Goal: Task Accomplishment & Management: Manage account settings

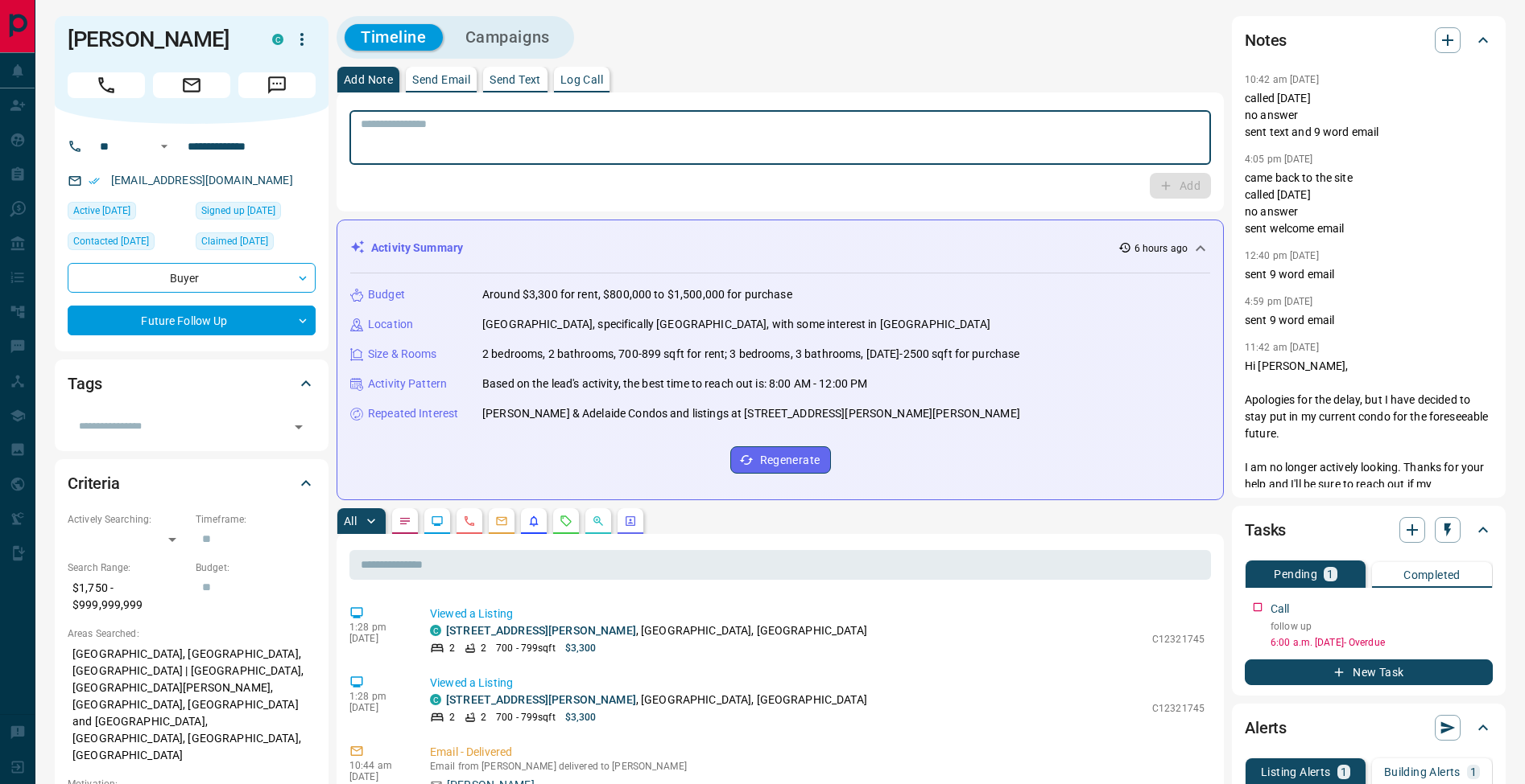
click at [603, 79] on p "Log Call" at bounding box center [581, 79] width 43 height 11
click at [1168, 193] on button "Log Call" at bounding box center [1179, 186] width 64 height 26
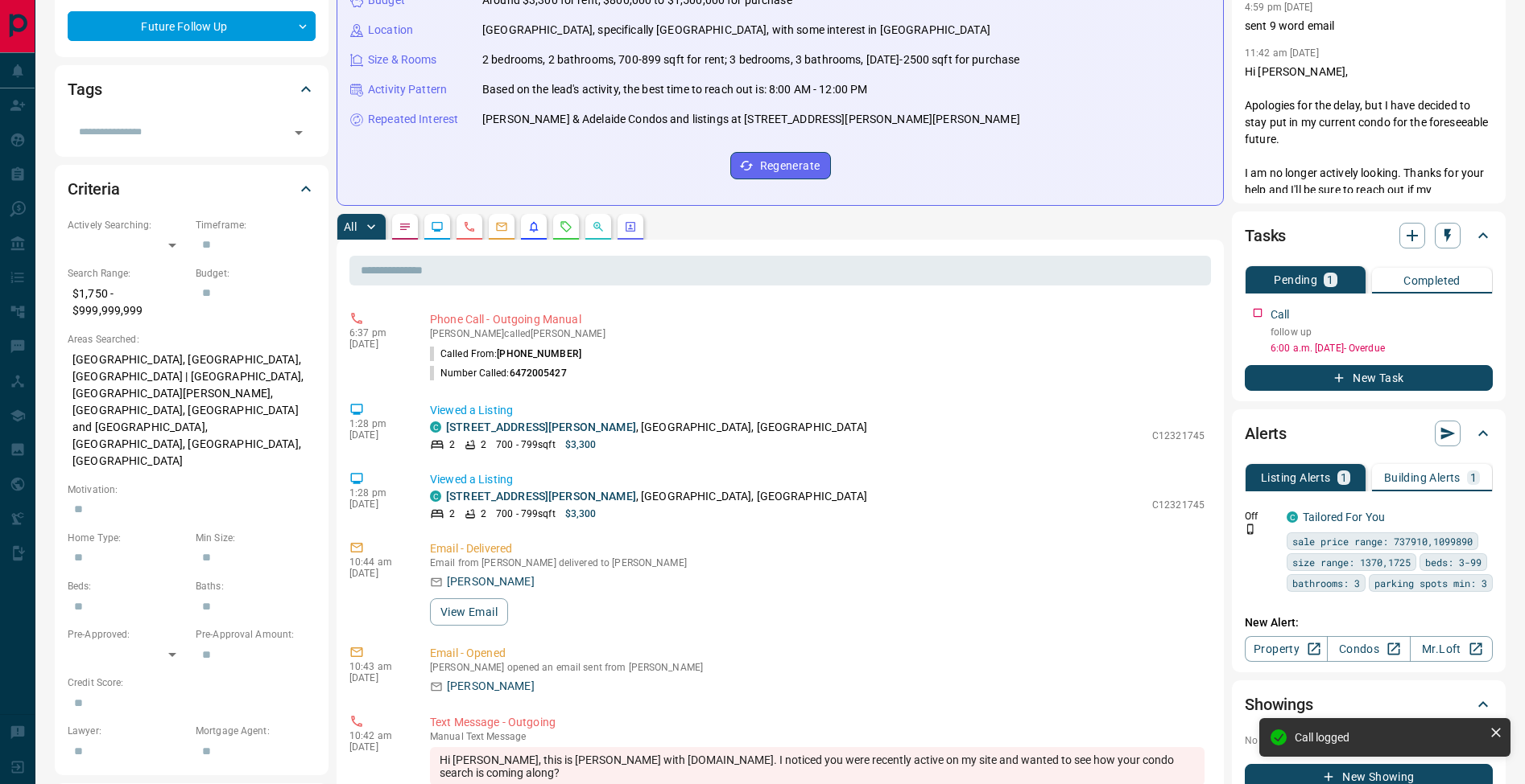
scroll to position [437, 0]
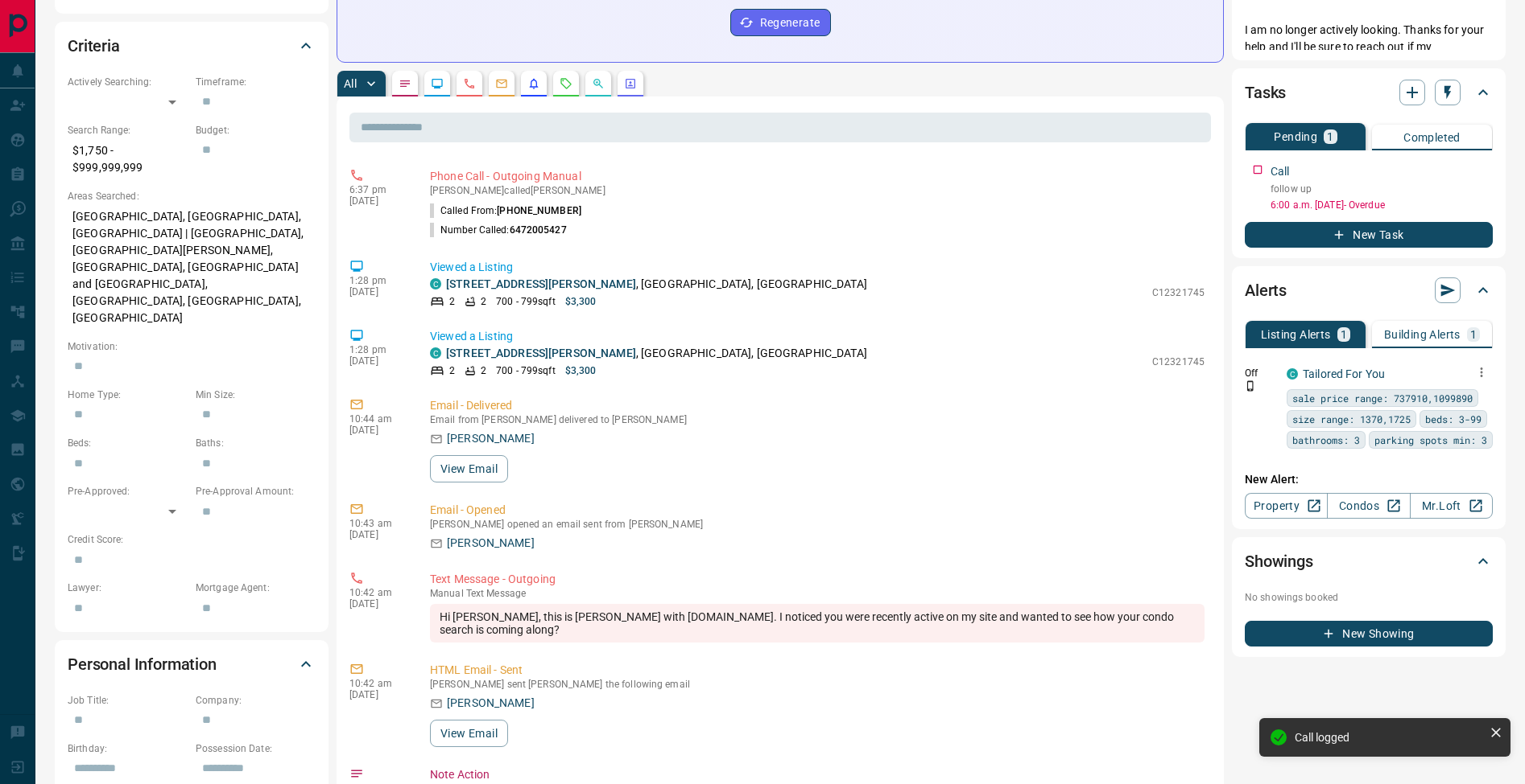
click at [1492, 371] on button "button" at bounding box center [1481, 373] width 23 height 23
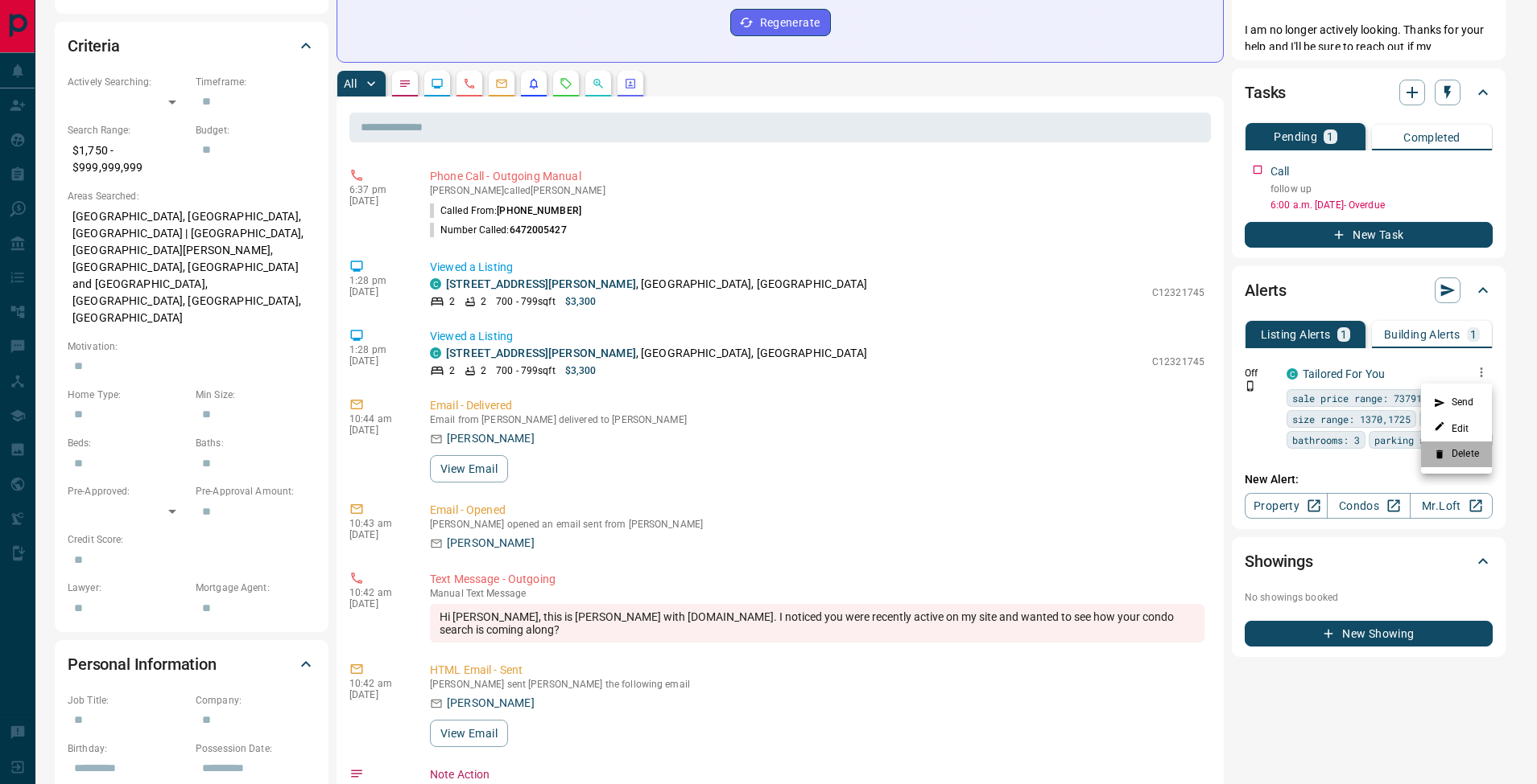
click at [1481, 452] on li "Delete" at bounding box center [1456, 454] width 71 height 26
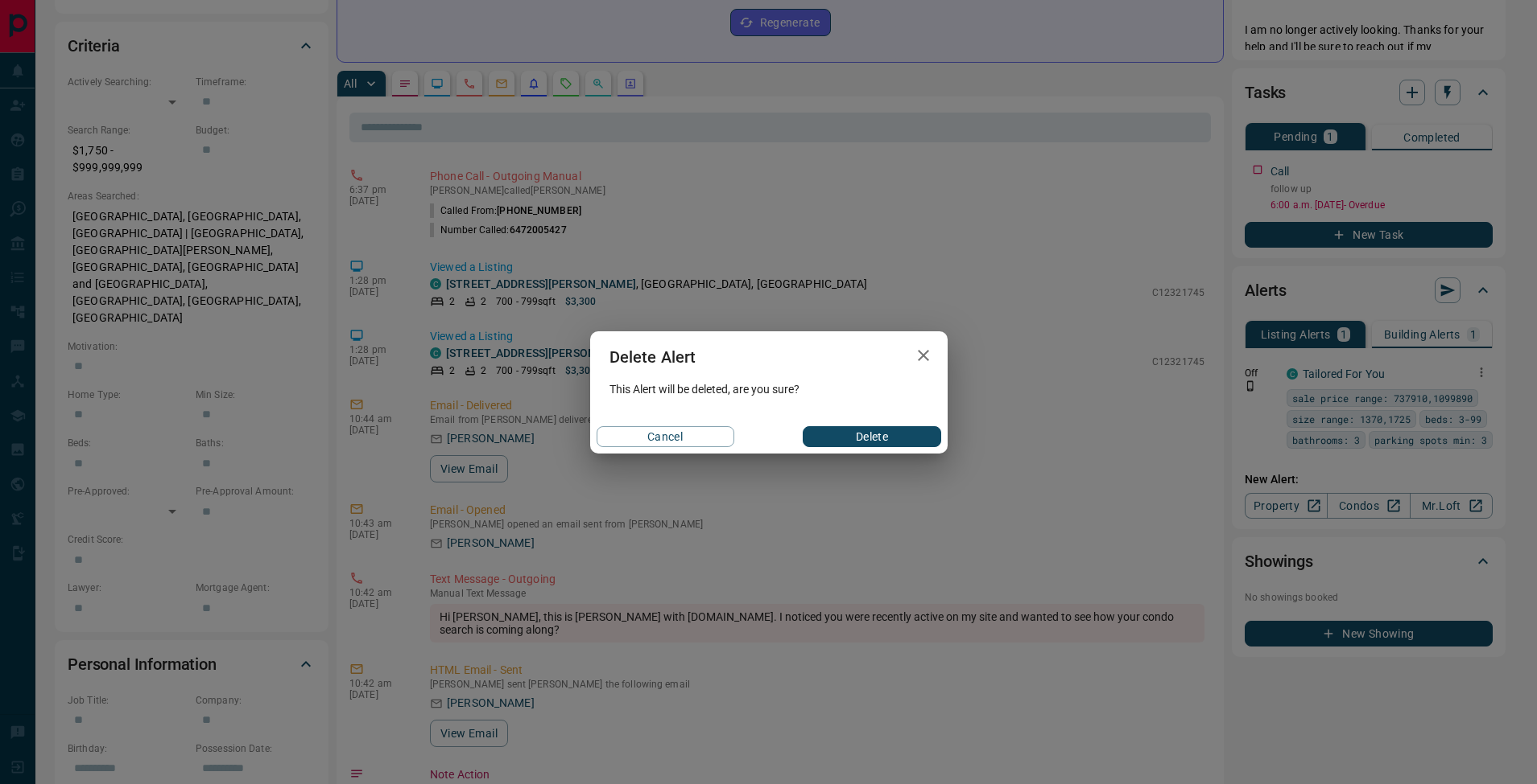
click at [889, 439] on button "Delete" at bounding box center [871, 436] width 138 height 21
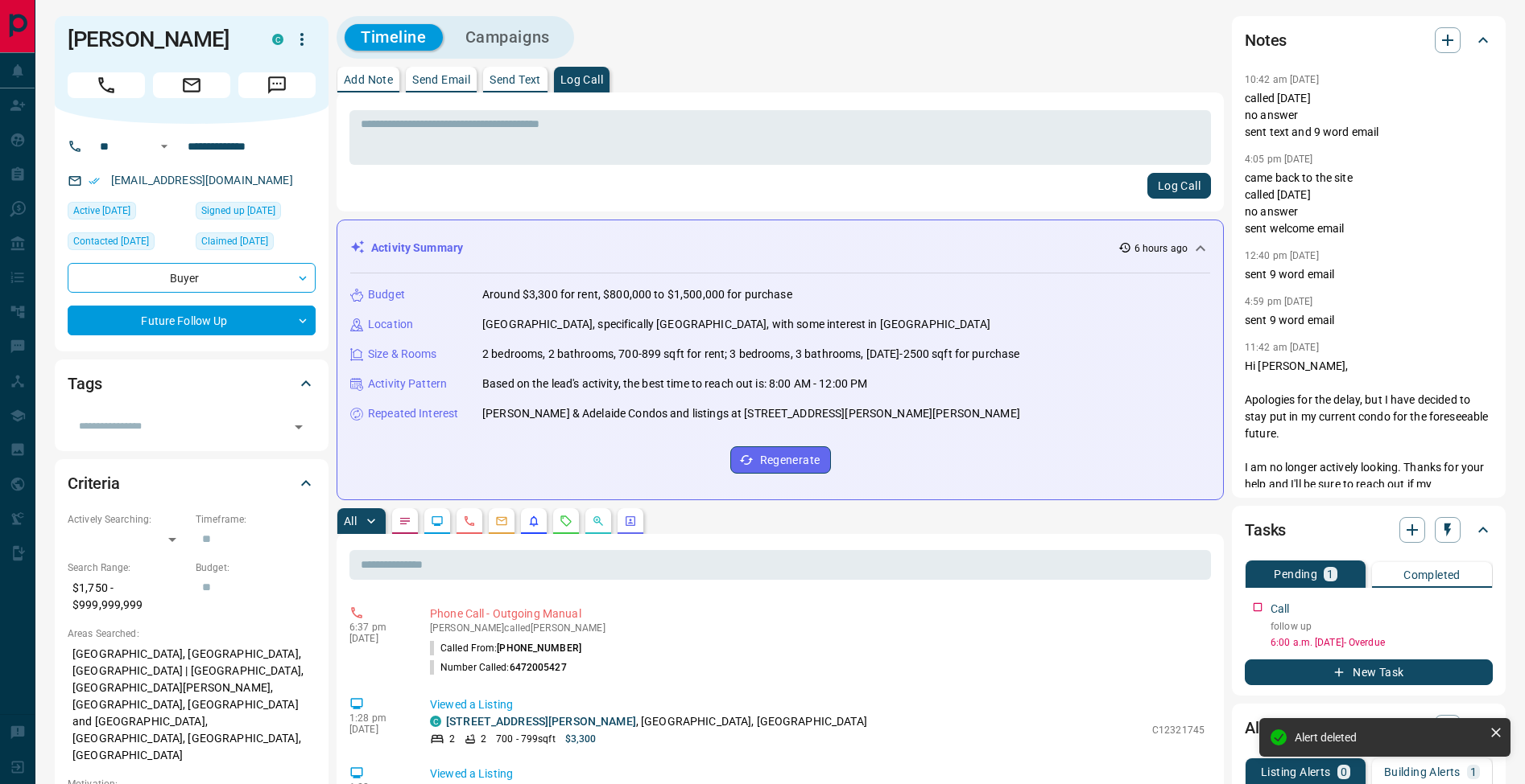
scroll to position [112, 0]
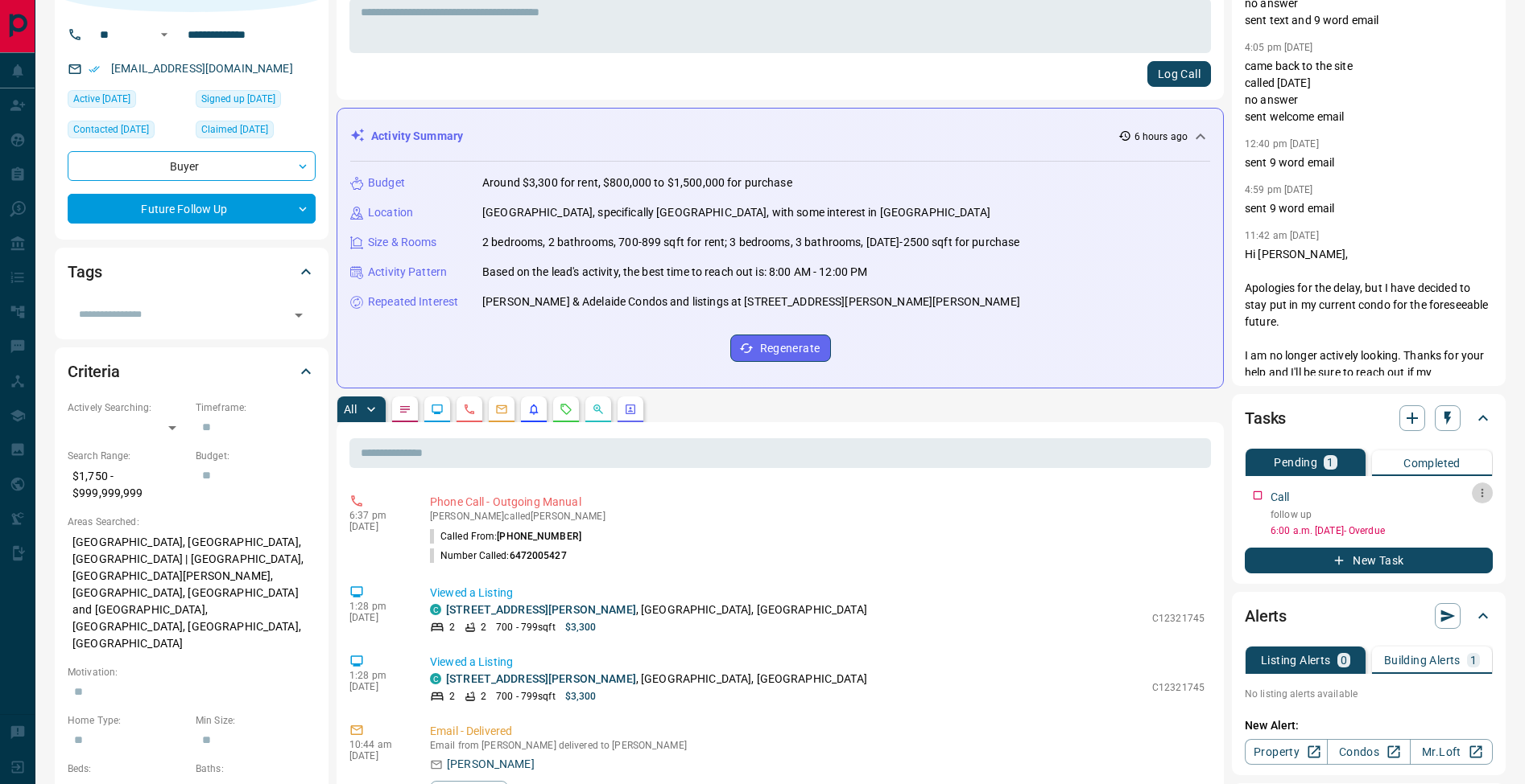
click at [1478, 495] on icon "button" at bounding box center [1481, 493] width 13 height 13
click at [1475, 525] on li "Edit" at bounding box center [1456, 524] width 71 height 24
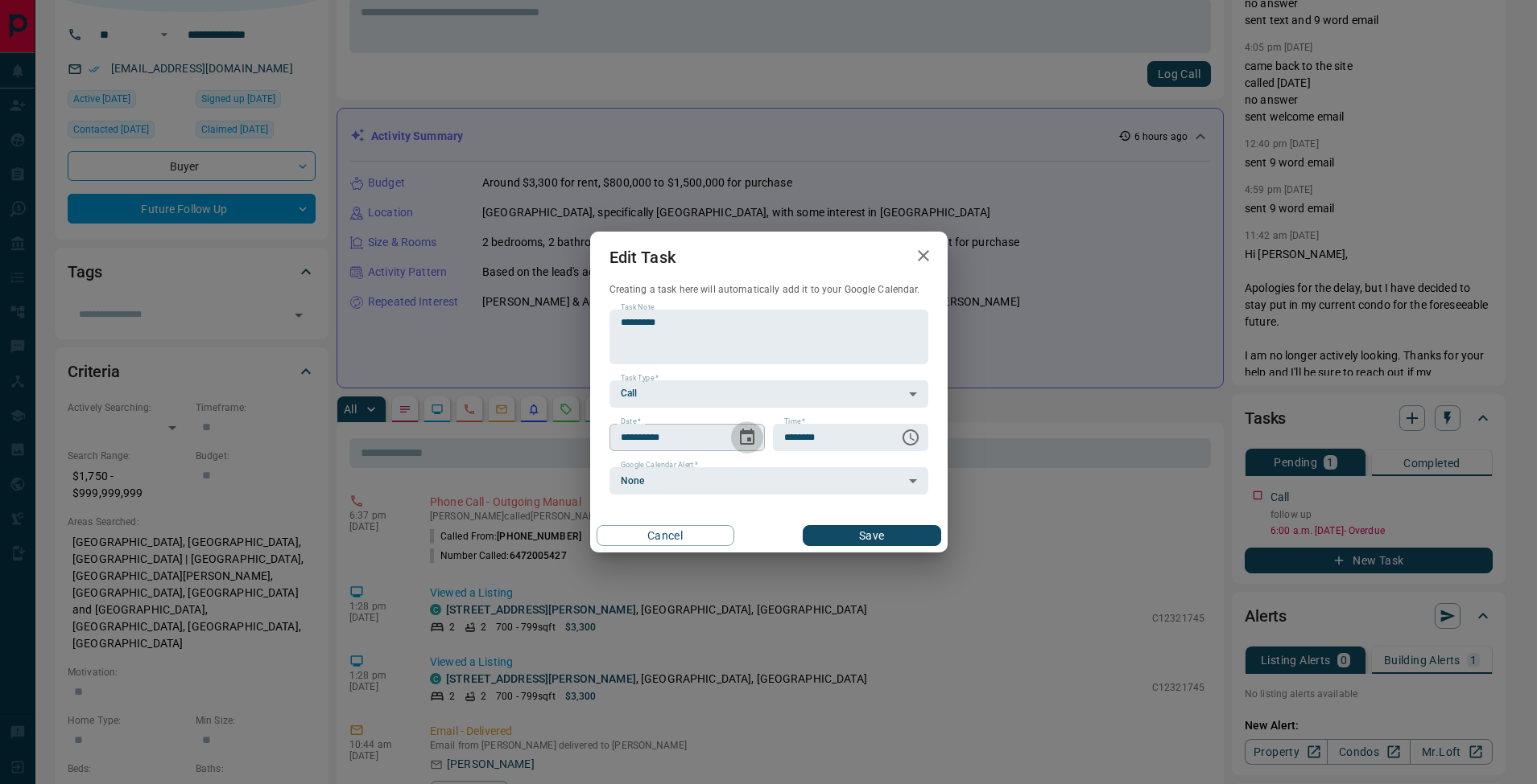
click at [754, 438] on icon "Choose date, selected date is Aug 12, 2025" at bounding box center [747, 436] width 15 height 16
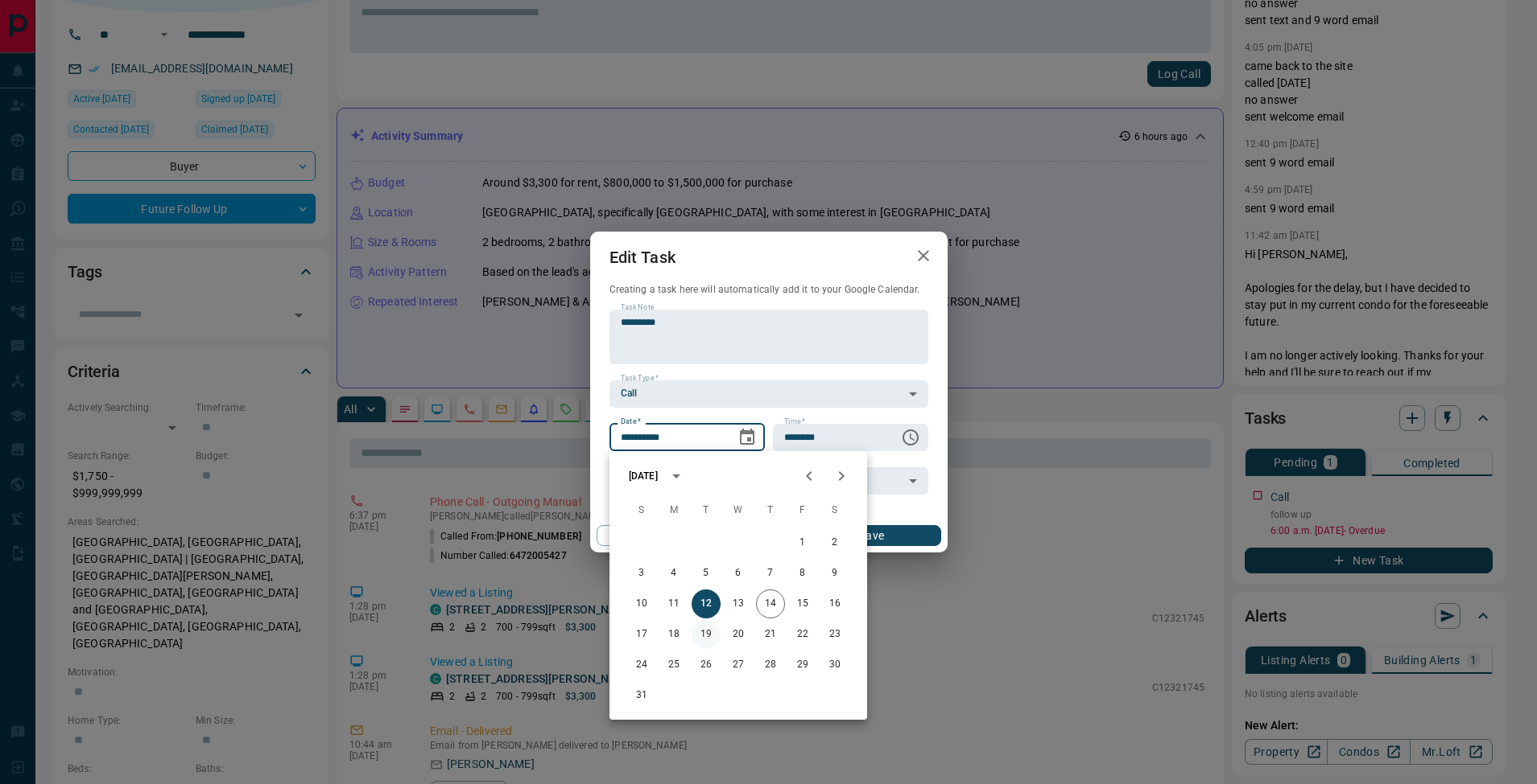
click at [703, 638] on button "19" at bounding box center [706, 635] width 29 height 29
type input "**********"
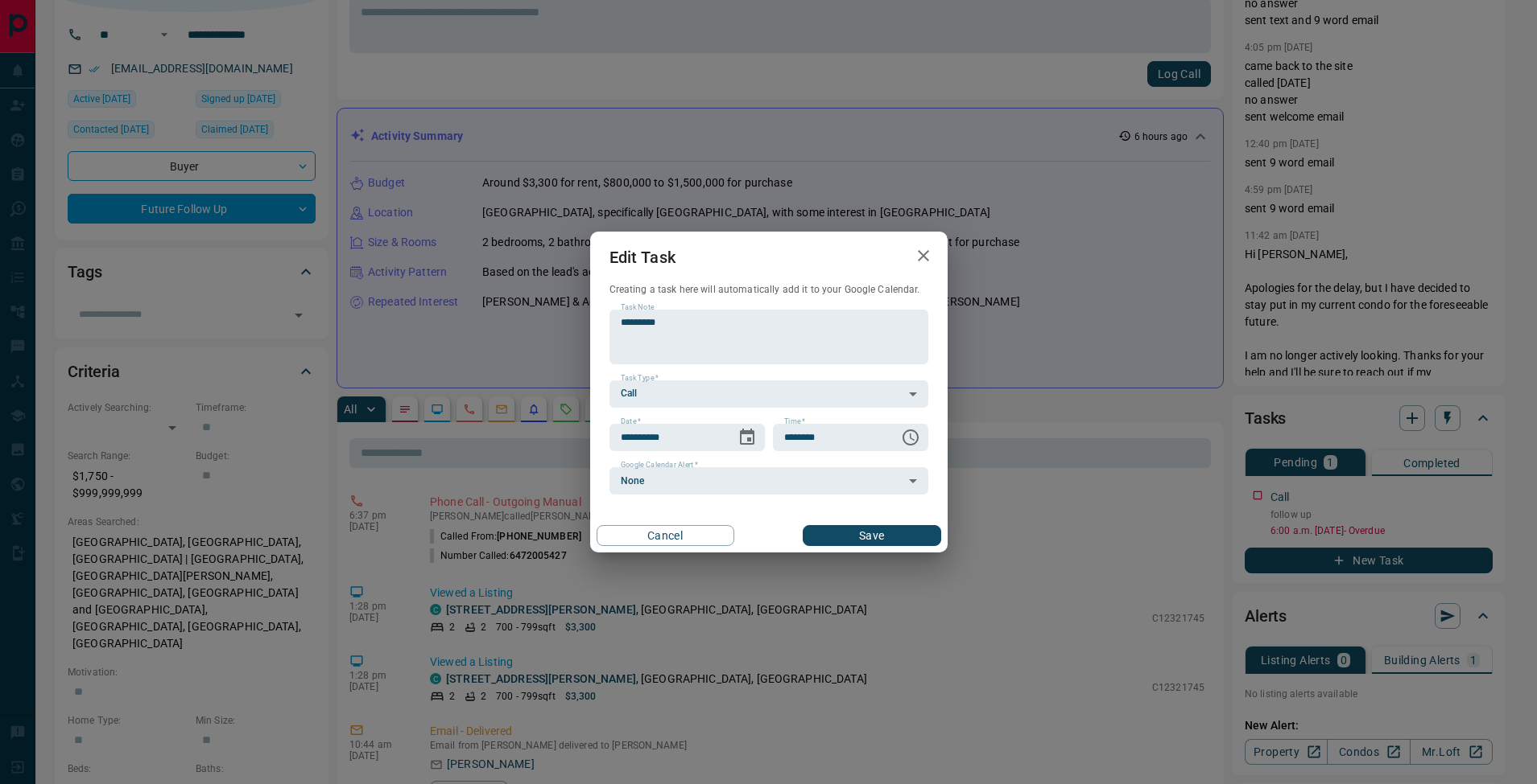
click at [906, 527] on button "Save" at bounding box center [871, 535] width 138 height 21
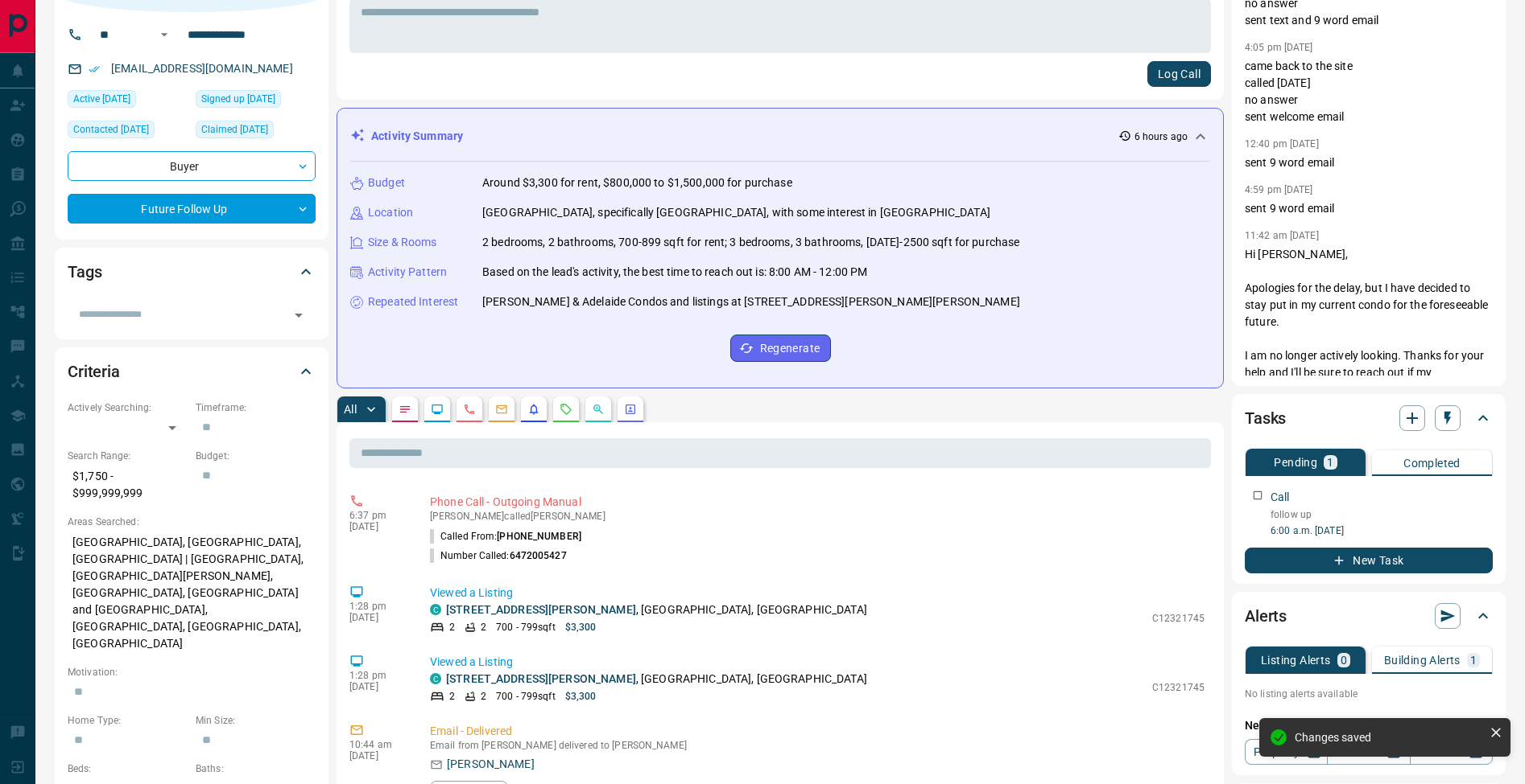
scroll to position [0, 0]
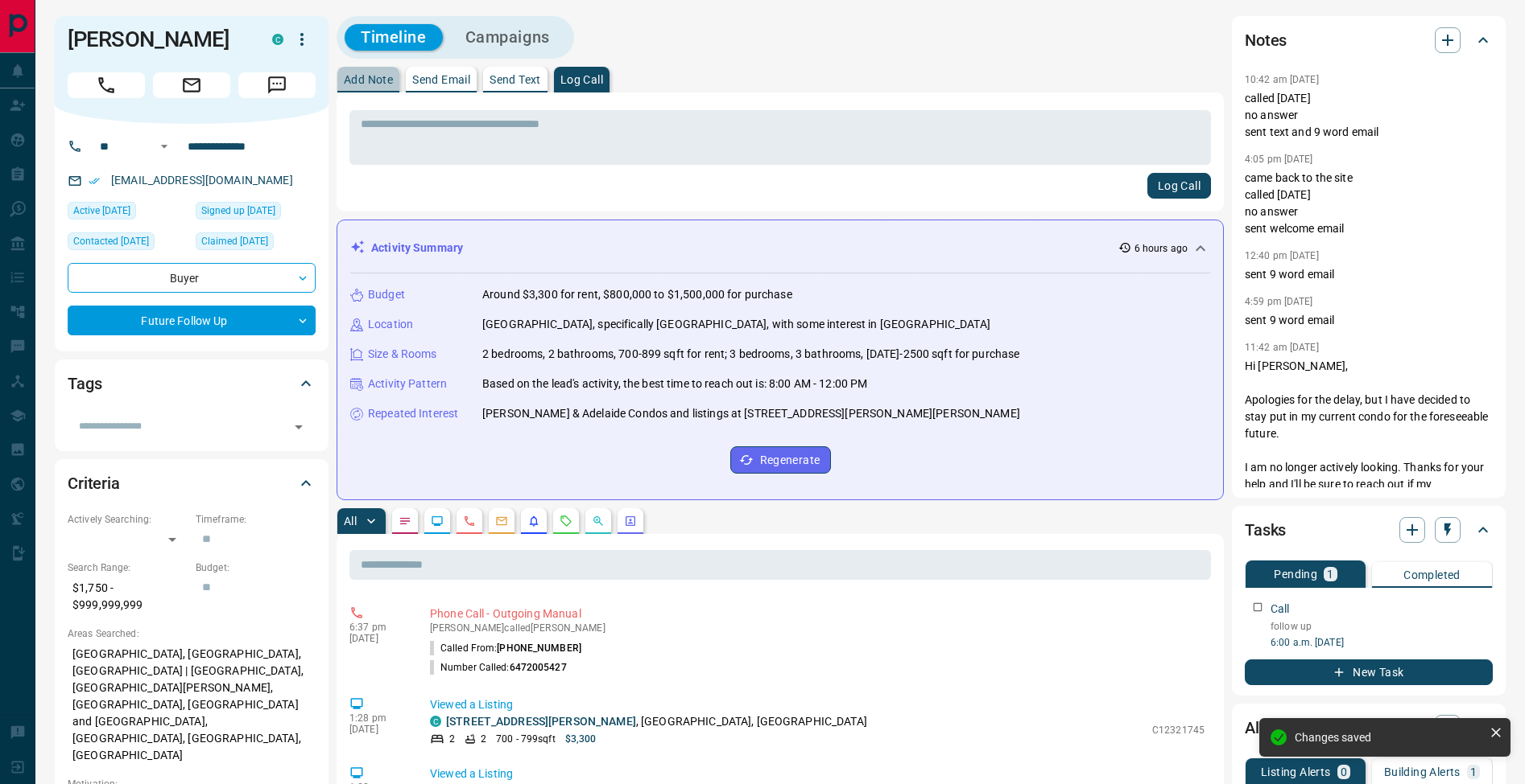
drag, startPoint x: 364, startPoint y: 81, endPoint x: 371, endPoint y: 103, distance: 23.1
click at [365, 82] on p "Add Note" at bounding box center [368, 79] width 49 height 11
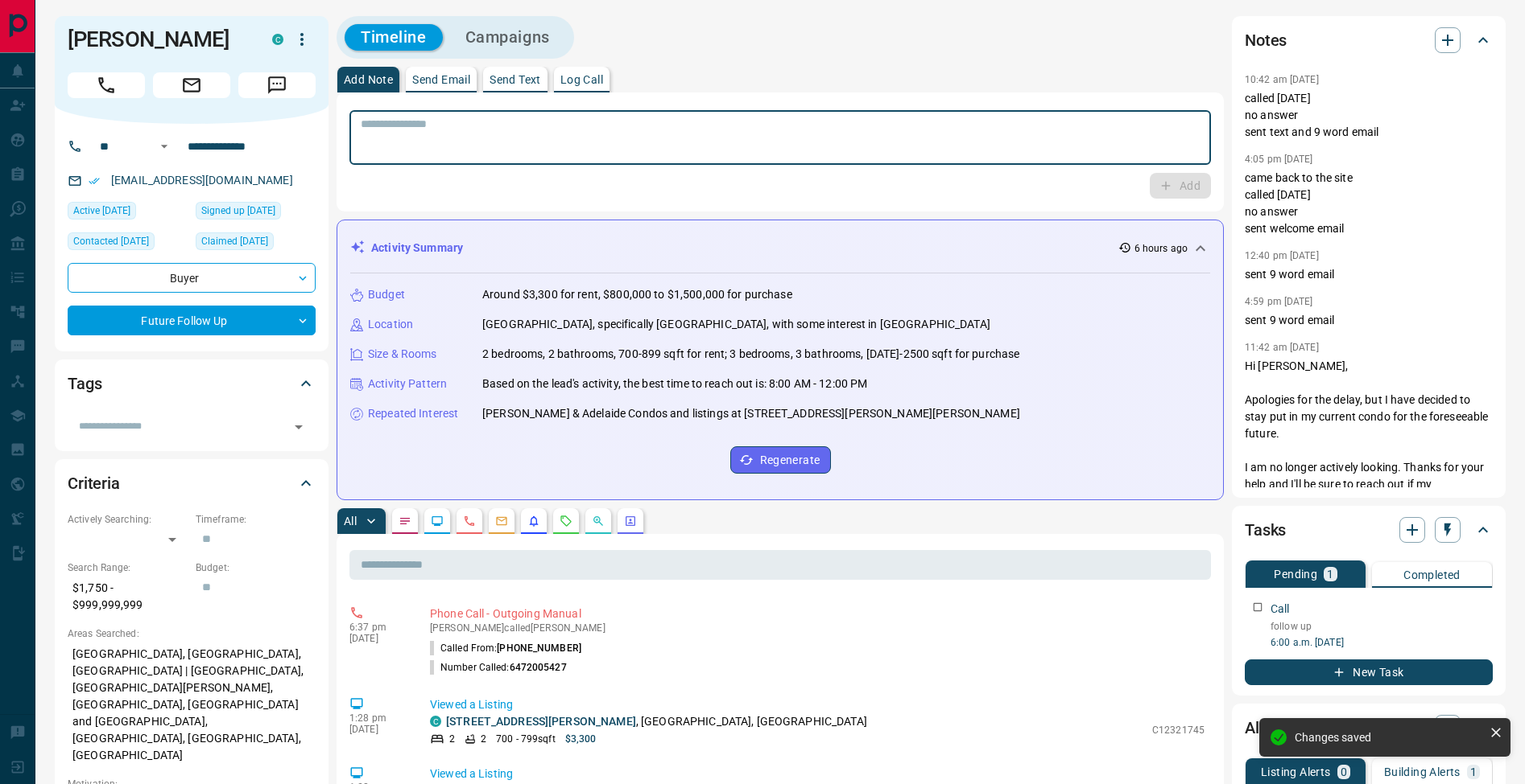
click at [386, 128] on textarea at bounding box center [780, 137] width 839 height 41
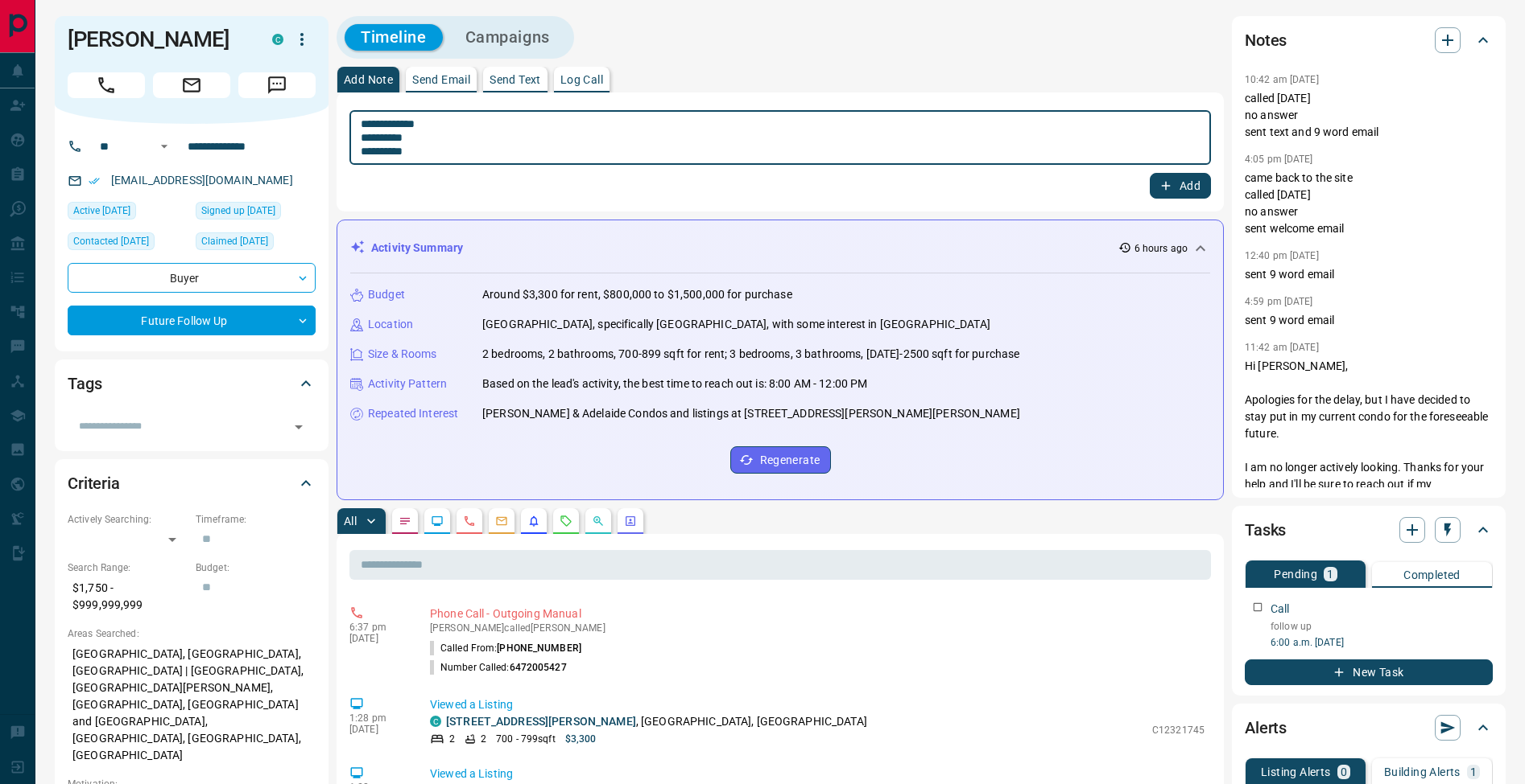
click at [386, 151] on textarea "**********" at bounding box center [780, 137] width 839 height 41
type textarea "**********"
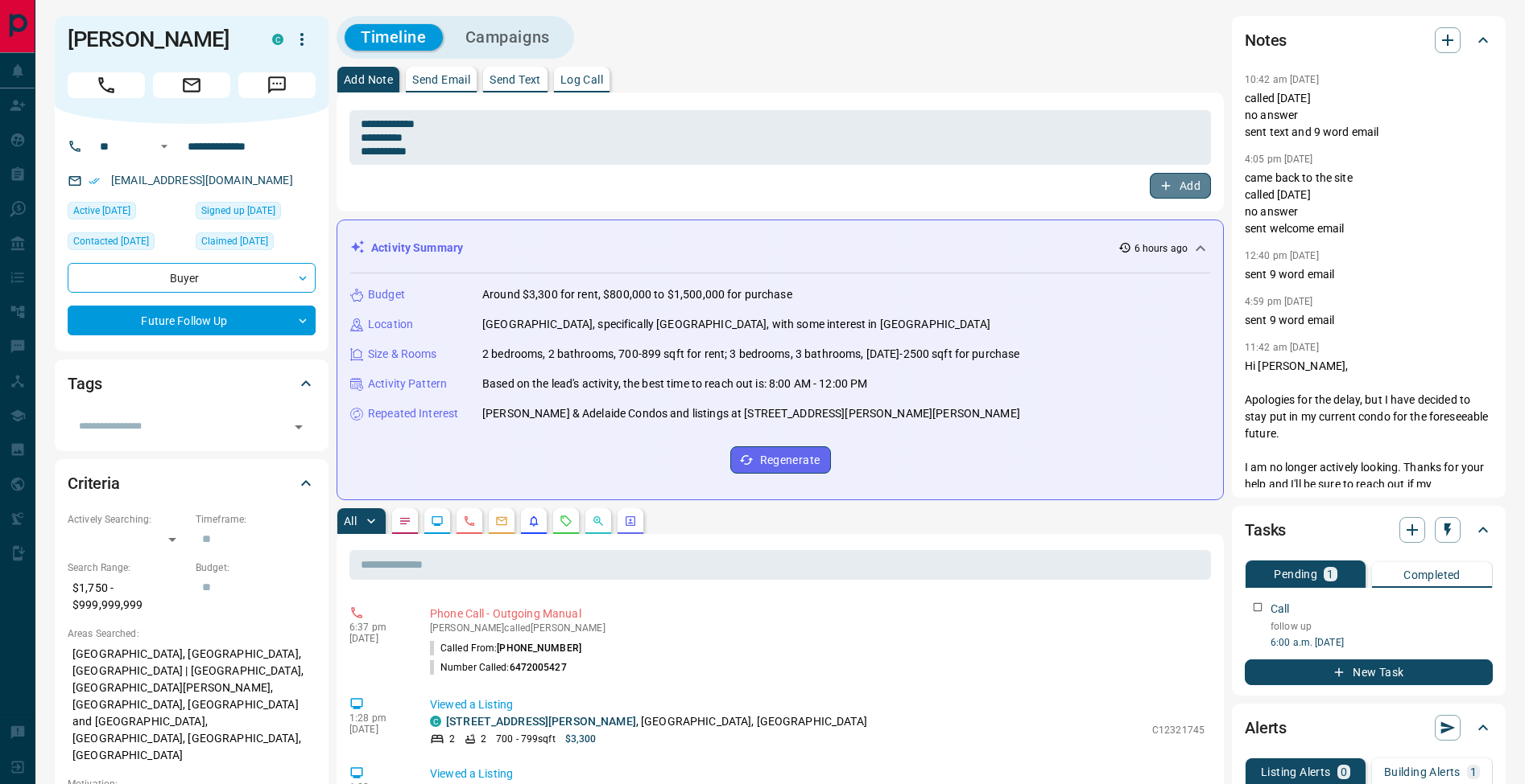
click at [1185, 193] on button "Add" at bounding box center [1179, 186] width 61 height 26
